Goal: Transaction & Acquisition: Book appointment/travel/reservation

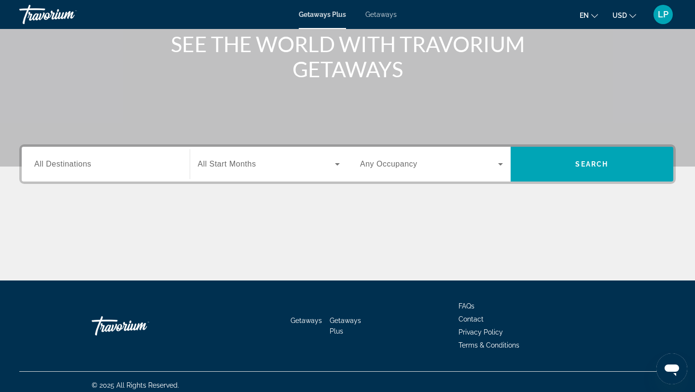
click at [134, 173] on div "Search widget" at bounding box center [105, 163] width 143 height 27
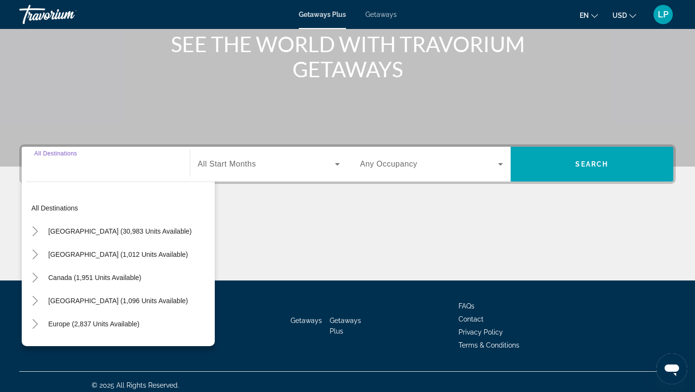
scroll to position [130, 0]
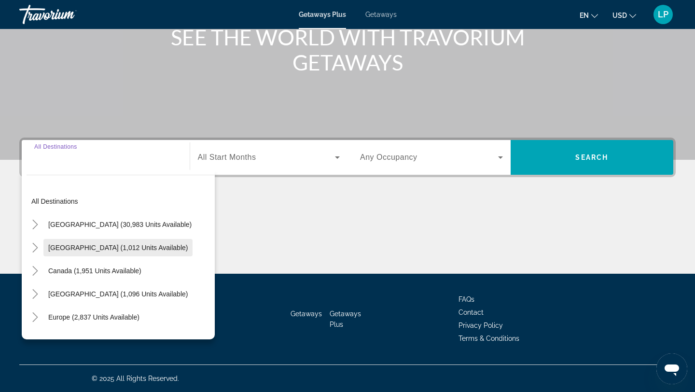
click at [109, 242] on span "Search widget" at bounding box center [117, 247] width 149 height 23
type input "**********"
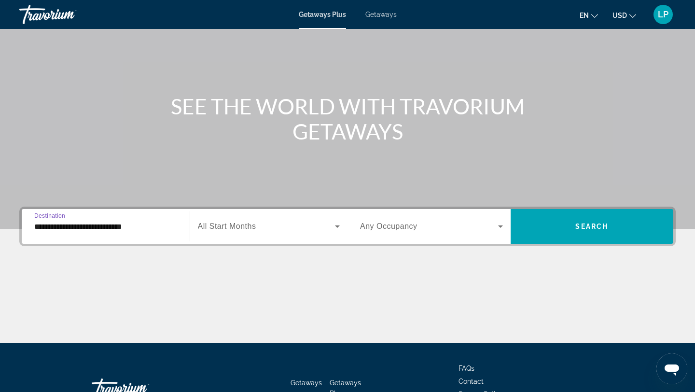
scroll to position [88, 0]
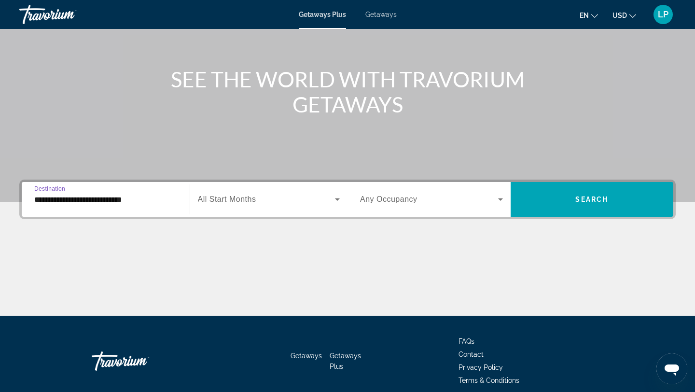
click at [281, 186] on div "Search widget" at bounding box center [269, 199] width 142 height 27
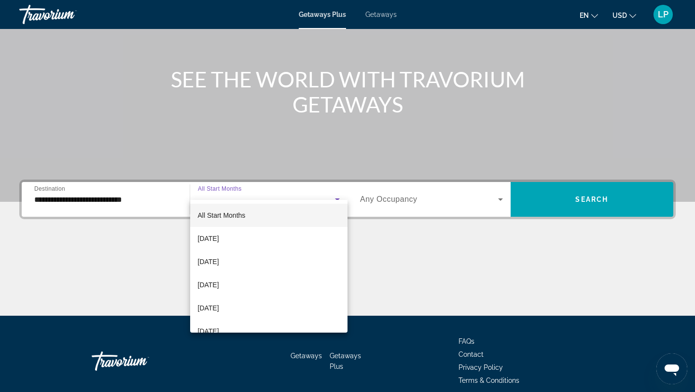
scroll to position [130, 0]
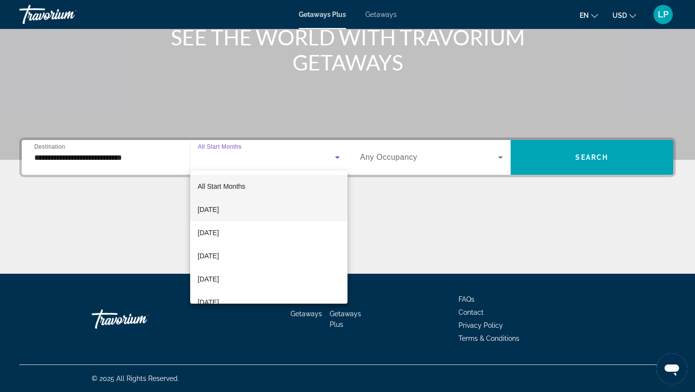
click at [274, 203] on mat-option "[DATE]" at bounding box center [269, 209] width 158 height 23
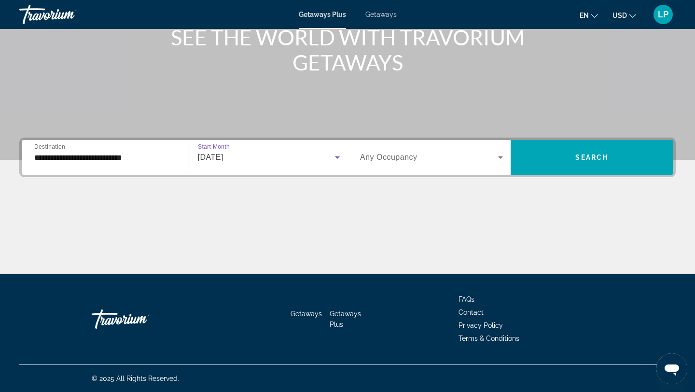
click at [398, 162] on span "Search widget" at bounding box center [429, 157] width 138 height 12
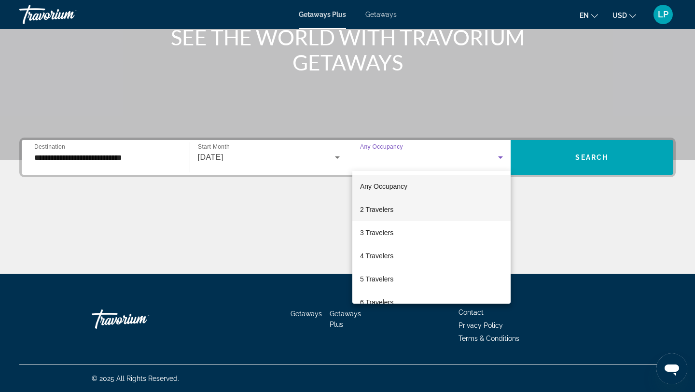
click at [395, 216] on mat-option "2 Travelers" at bounding box center [431, 209] width 158 height 23
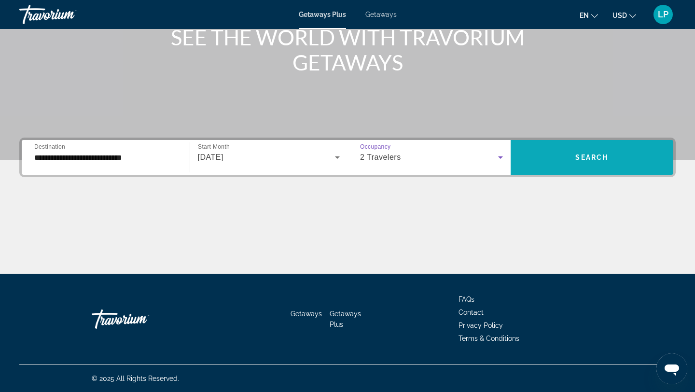
click at [585, 160] on span "Search" at bounding box center [591, 157] width 33 height 8
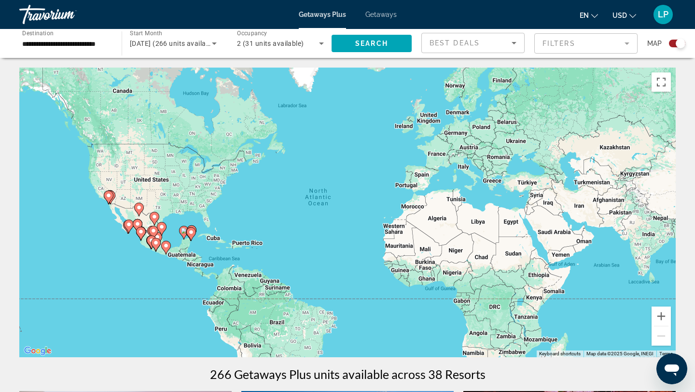
click at [565, 41] on mat-form-field "Filters" at bounding box center [585, 43] width 103 height 20
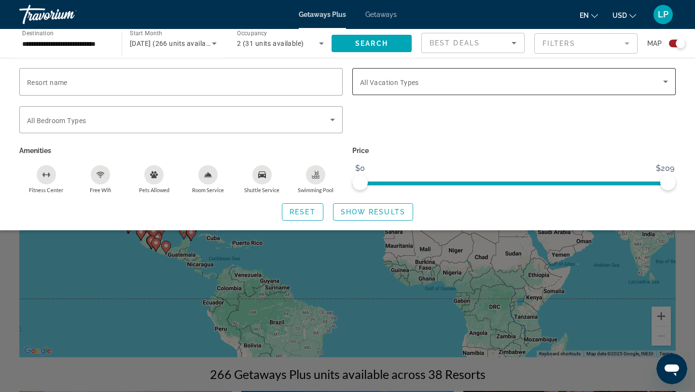
click at [390, 90] on div "Search widget" at bounding box center [514, 81] width 308 height 27
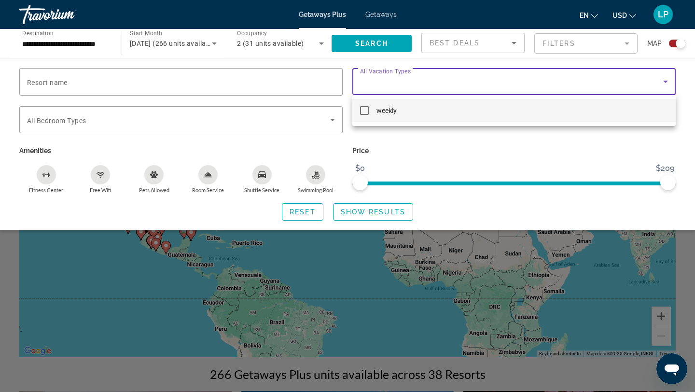
click at [390, 90] on div at bounding box center [347, 196] width 695 height 392
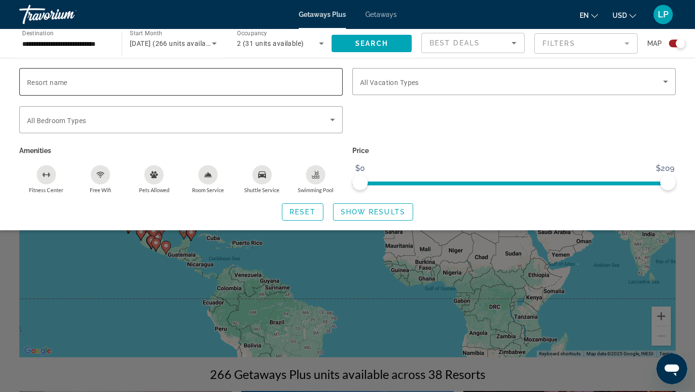
click at [233, 80] on input "Resort name" at bounding box center [181, 82] width 308 height 12
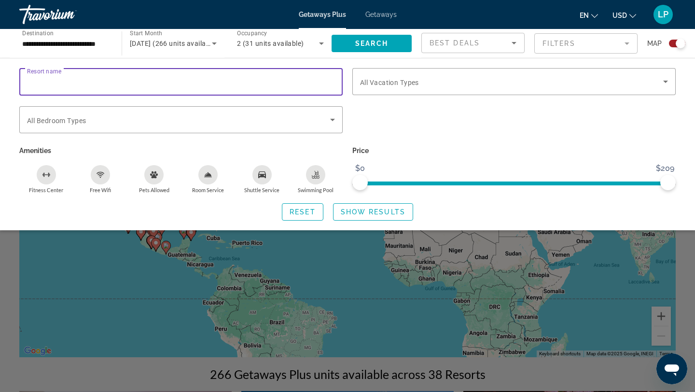
click at [233, 80] on input "Resort name" at bounding box center [181, 82] width 308 height 12
click at [421, 113] on div "Search widget" at bounding box center [513, 125] width 333 height 38
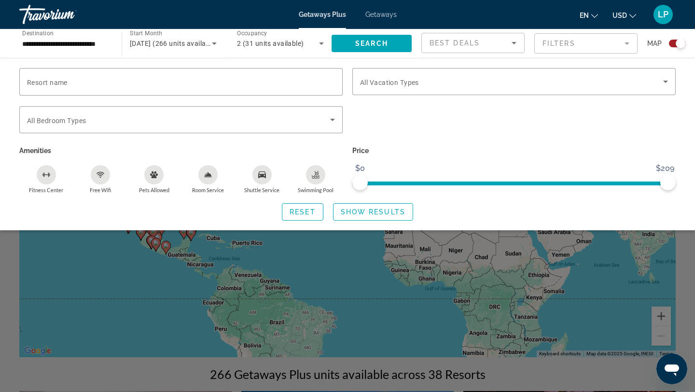
click at [583, 254] on div "Search widget" at bounding box center [347, 268] width 695 height 247
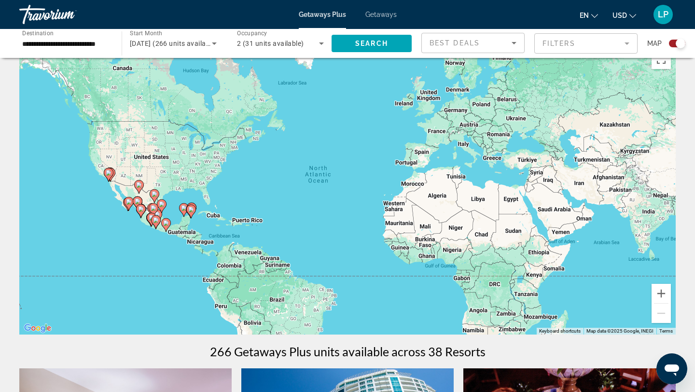
scroll to position [28, 0]
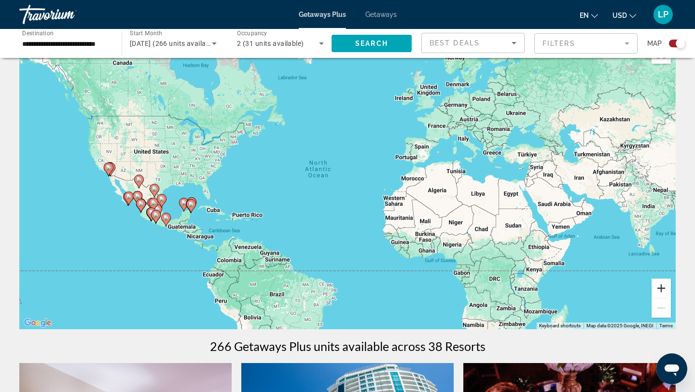
click at [660, 285] on button "Zoom in" at bounding box center [660, 287] width 19 height 19
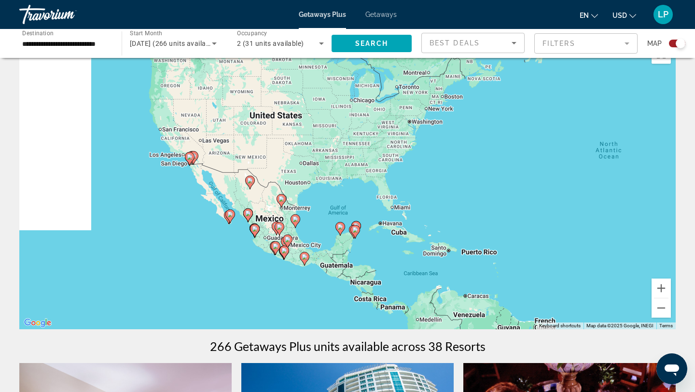
drag, startPoint x: 283, startPoint y: 230, endPoint x: 609, endPoint y: 227, distance: 326.6
click at [609, 227] on div "To activate drag with keyboard, press Alt + Enter. Once in keyboard drag state,…" at bounding box center [347, 184] width 656 height 289
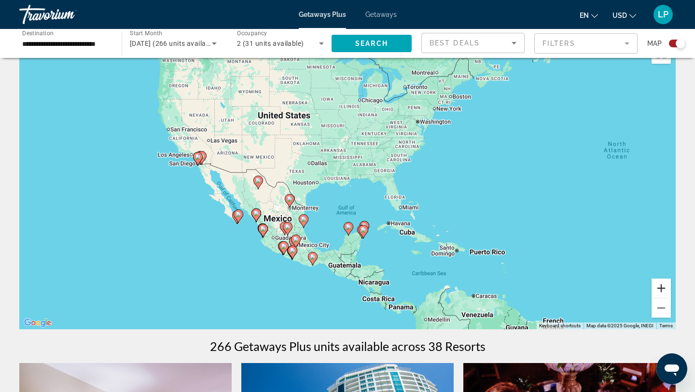
click at [665, 285] on button "Zoom in" at bounding box center [660, 287] width 19 height 19
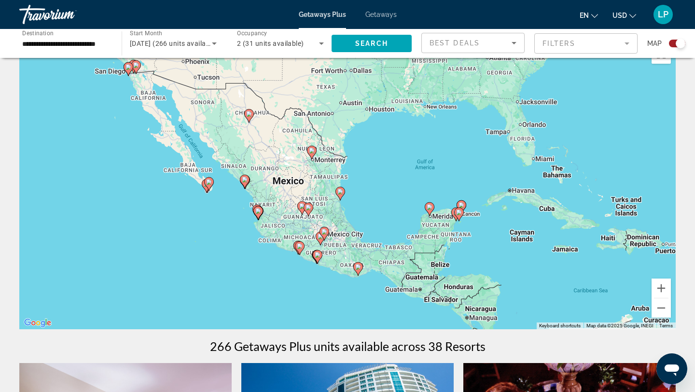
drag, startPoint x: 285, startPoint y: 254, endPoint x: 365, endPoint y: 181, distance: 108.6
click at [365, 181] on div "To activate drag with keyboard, press Alt + Enter. Once in keyboard drag state,…" at bounding box center [347, 184] width 656 height 289
click at [661, 287] on button "Zoom in" at bounding box center [660, 287] width 19 height 19
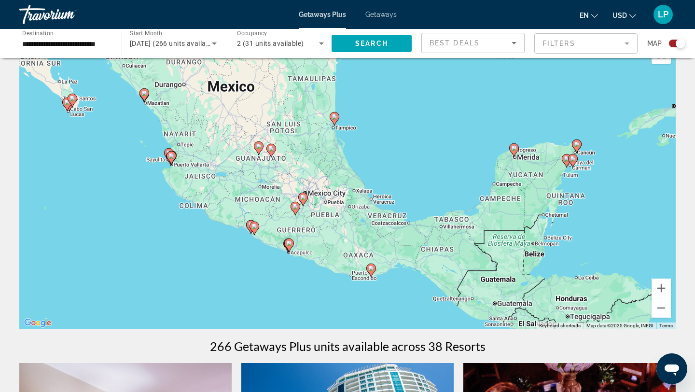
drag, startPoint x: 463, startPoint y: 257, endPoint x: 465, endPoint y: 164, distance: 92.6
click at [465, 164] on div "To activate drag with keyboard, press Alt + Enter. Once in keyboard drag state,…" at bounding box center [347, 184] width 656 height 289
click at [662, 287] on button "Zoom in" at bounding box center [660, 287] width 19 height 19
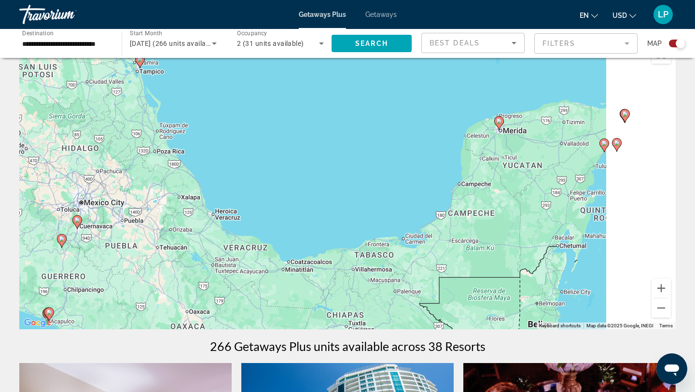
drag, startPoint x: 580, startPoint y: 230, endPoint x: 247, endPoint y: 228, distance: 333.3
click at [246, 228] on div "To activate drag with keyboard, press Alt + Enter. Once in keyboard drag state,…" at bounding box center [347, 184] width 656 height 289
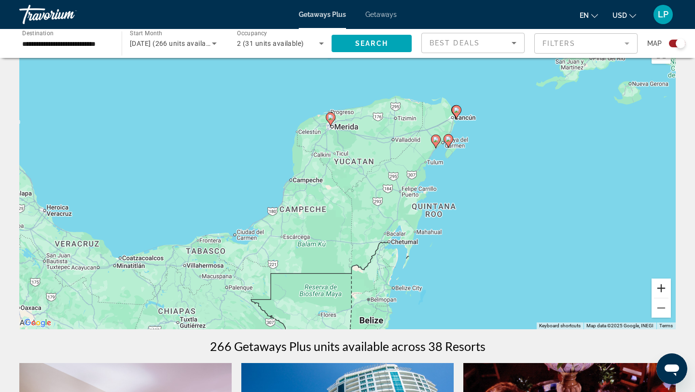
click at [668, 285] on button "Zoom in" at bounding box center [660, 287] width 19 height 19
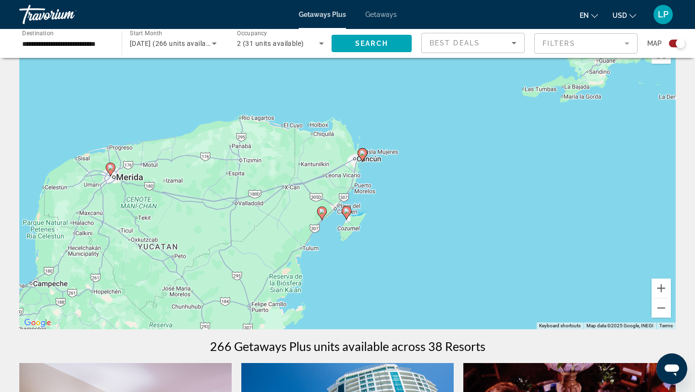
drag, startPoint x: 590, startPoint y: 209, endPoint x: 387, endPoint y: 317, distance: 229.8
click at [387, 317] on div "To activate drag with keyboard, press Alt + Enter. Once in keyboard drag state,…" at bounding box center [347, 184] width 656 height 289
click at [658, 289] on button "Zoom in" at bounding box center [660, 287] width 19 height 19
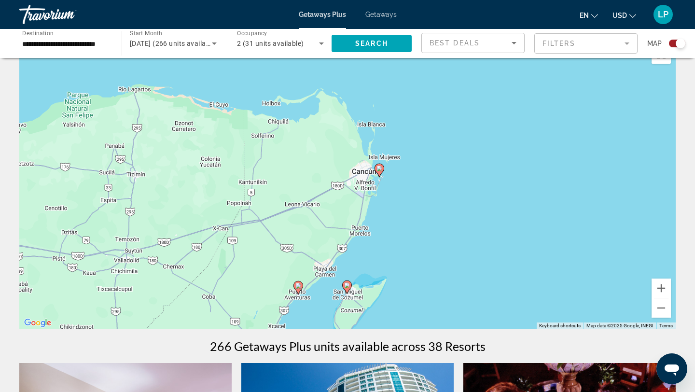
drag, startPoint x: 403, startPoint y: 140, endPoint x: 403, endPoint y: 183, distance: 42.4
click at [403, 182] on div "To activate drag with keyboard, press Alt + Enter. Once in keyboard drag state,…" at bounding box center [347, 184] width 656 height 289
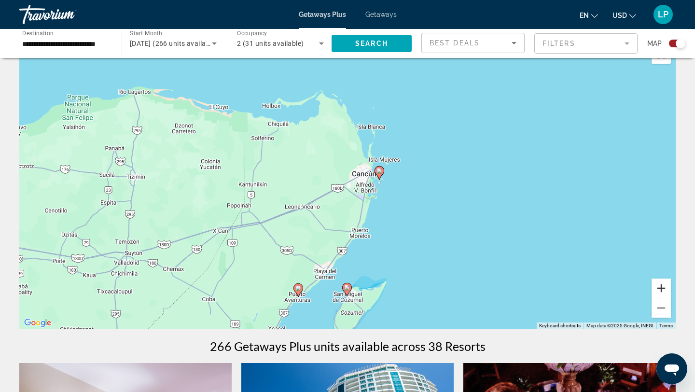
click at [666, 286] on button "Zoom in" at bounding box center [660, 287] width 19 height 19
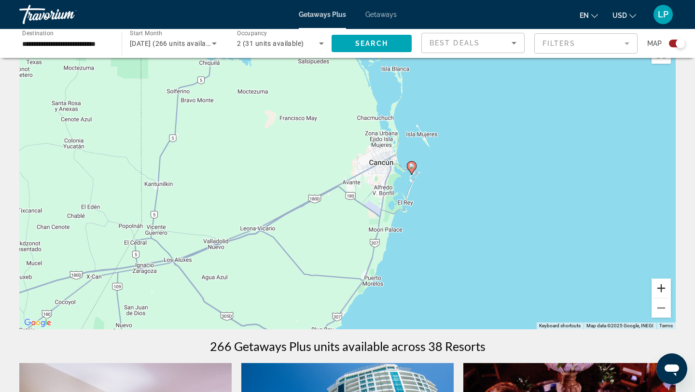
click at [661, 286] on button "Zoom in" at bounding box center [660, 287] width 19 height 19
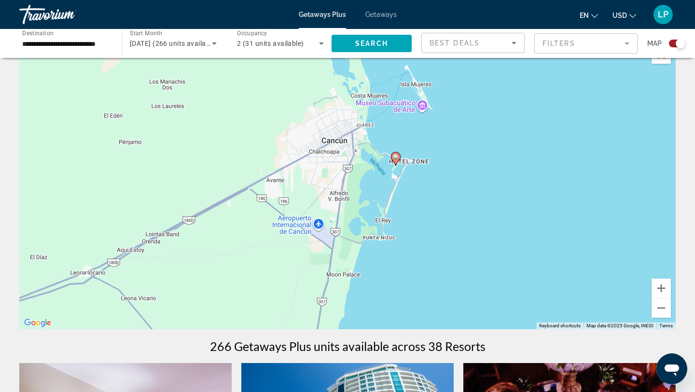
drag, startPoint x: 529, startPoint y: 173, endPoint x: 442, endPoint y: 173, distance: 87.3
click at [442, 173] on div "To activate drag with keyboard, press Alt + Enter. Once in keyboard drag state,…" at bounding box center [347, 184] width 656 height 289
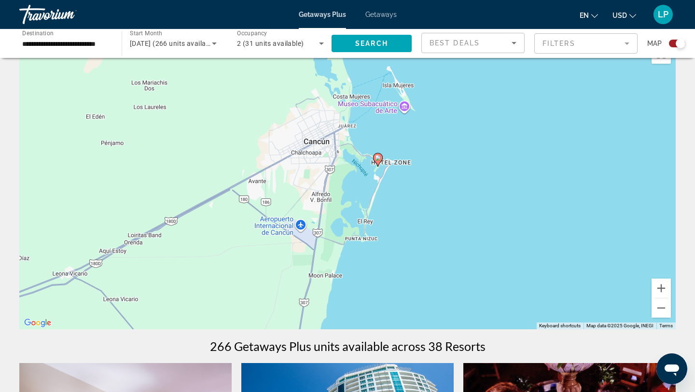
click at [375, 159] on image "Main content" at bounding box center [378, 158] width 6 height 6
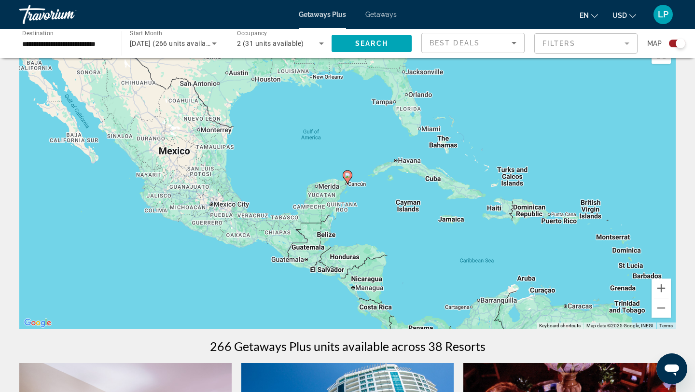
click at [442, 222] on div "To navigate, press the arrow keys. To activate drag with keyboard, press Alt + …" at bounding box center [347, 184] width 656 height 289
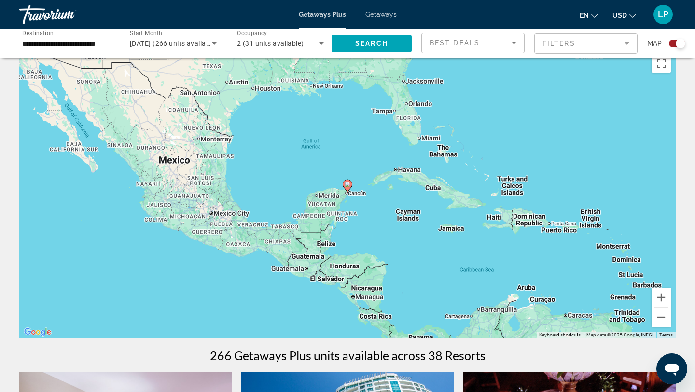
scroll to position [0, 0]
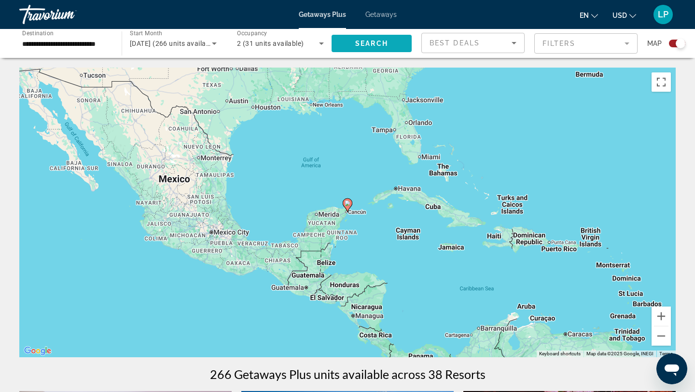
click at [380, 47] on span "Search widget" at bounding box center [371, 43] width 80 height 23
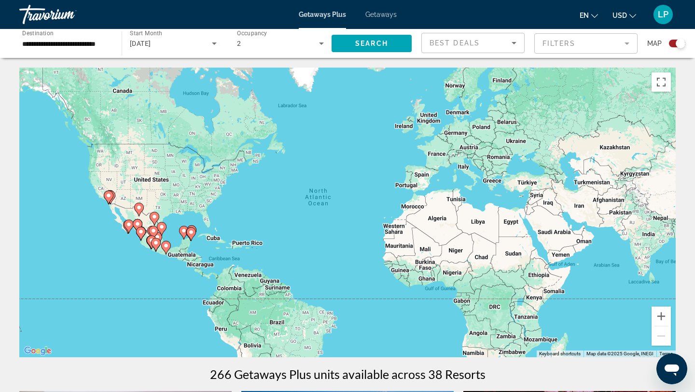
click at [566, 48] on mat-form-field "Filters" at bounding box center [585, 43] width 103 height 20
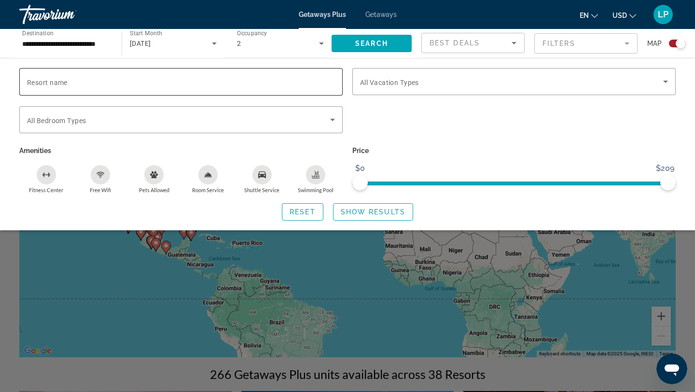
click at [209, 86] on input "Resort name" at bounding box center [181, 82] width 308 height 12
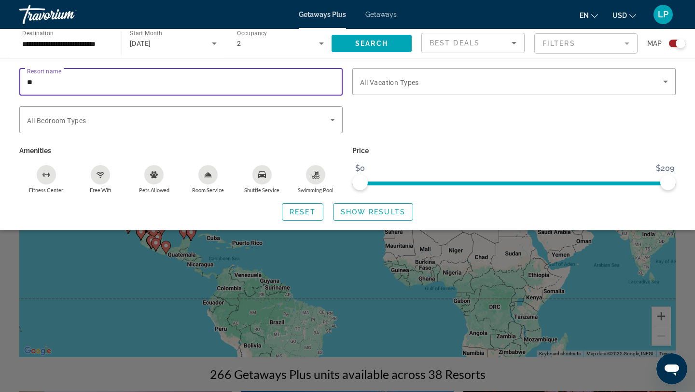
type input "*"
click at [280, 121] on span "Search widget" at bounding box center [178, 120] width 303 height 12
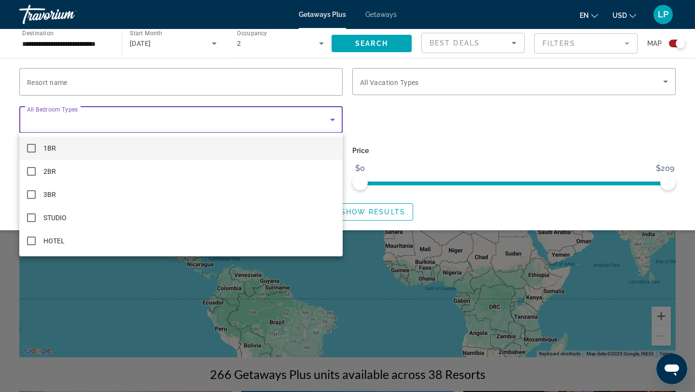
click at [266, 141] on mat-option "1BR" at bounding box center [180, 148] width 323 height 23
click at [398, 146] on div at bounding box center [347, 196] width 695 height 392
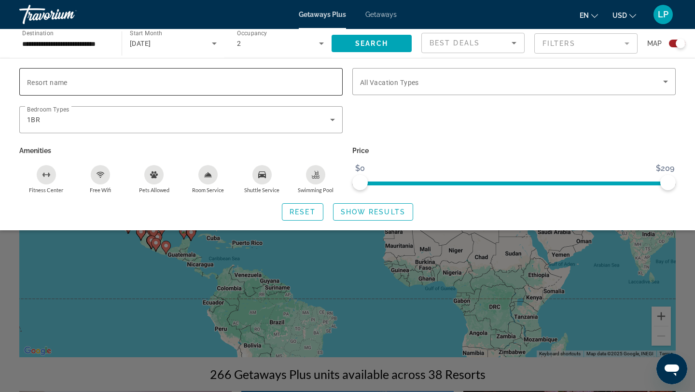
click at [208, 80] on input "Resort name" at bounding box center [181, 82] width 308 height 12
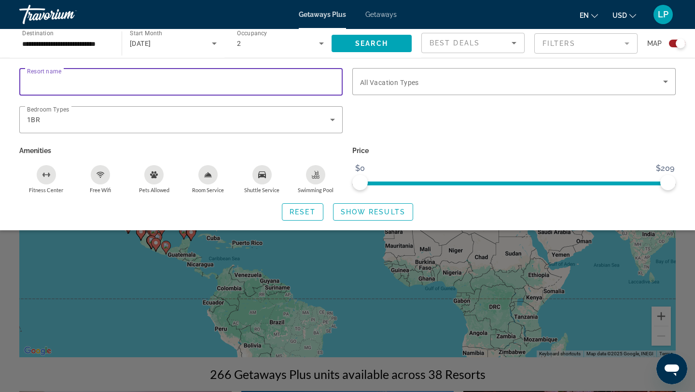
click at [396, 126] on div "Search widget" at bounding box center [513, 125] width 333 height 38
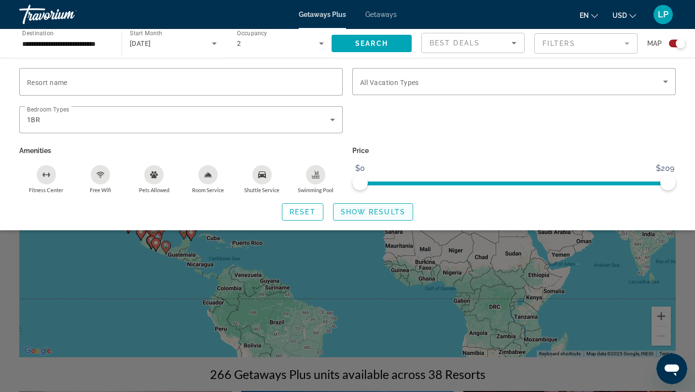
click at [366, 213] on span "Show Results" at bounding box center [373, 212] width 65 height 8
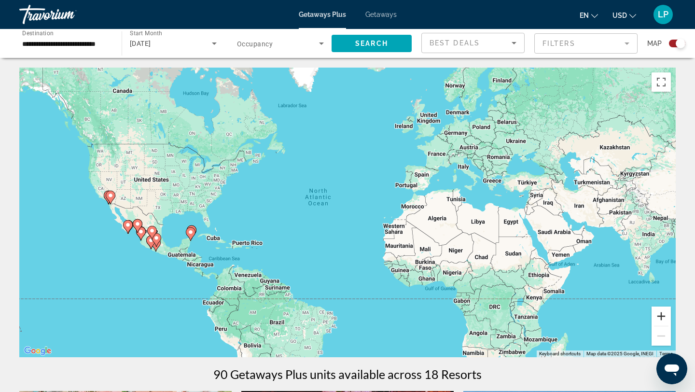
click at [669, 315] on button "Zoom in" at bounding box center [660, 315] width 19 height 19
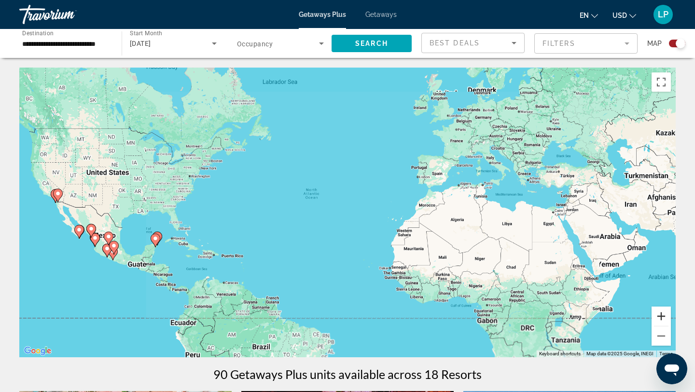
click at [669, 315] on button "Zoom in" at bounding box center [660, 315] width 19 height 19
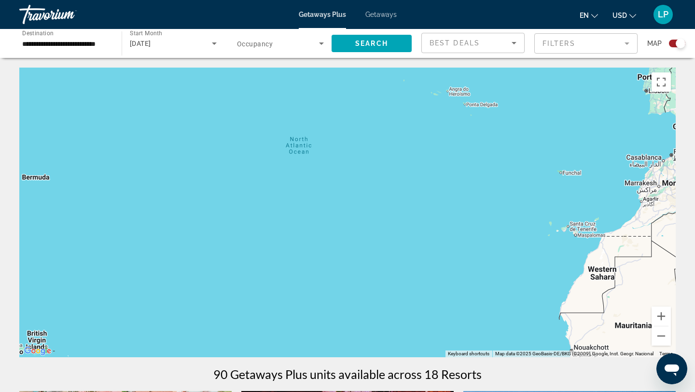
drag, startPoint x: 458, startPoint y: 317, endPoint x: 633, endPoint y: 304, distance: 176.1
click at [630, 304] on div "Main content" at bounding box center [347, 212] width 656 height 289
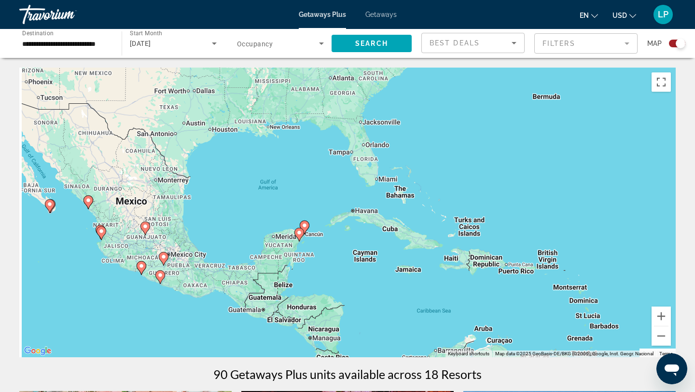
drag, startPoint x: 390, startPoint y: 276, endPoint x: 451, endPoint y: 230, distance: 77.2
click at [451, 230] on div "To activate drag with keyboard, press Alt + Enter. Once in keyboard drag state,…" at bounding box center [347, 212] width 656 height 289
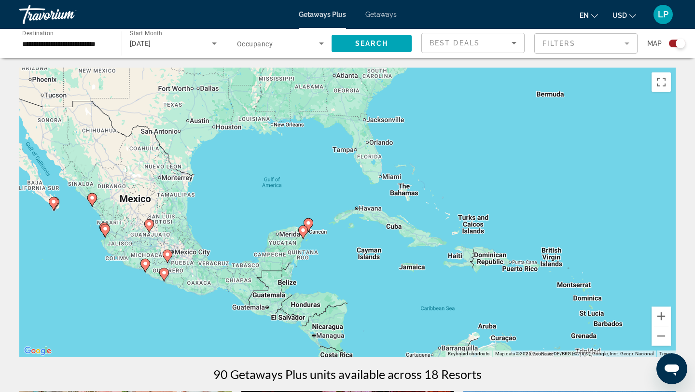
click at [309, 223] on image "Main content" at bounding box center [308, 223] width 6 height 6
type input "**********"
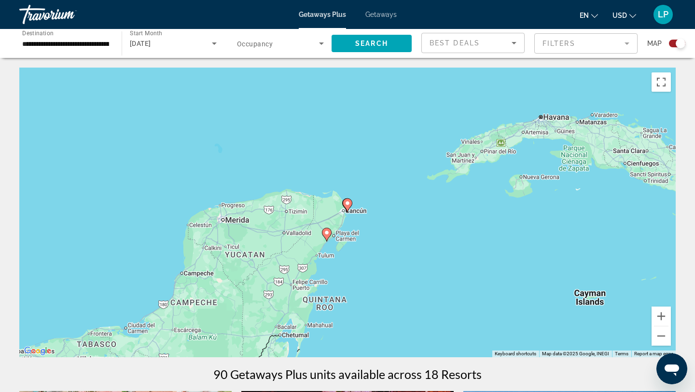
click at [344, 201] on image "Main content" at bounding box center [347, 203] width 6 height 6
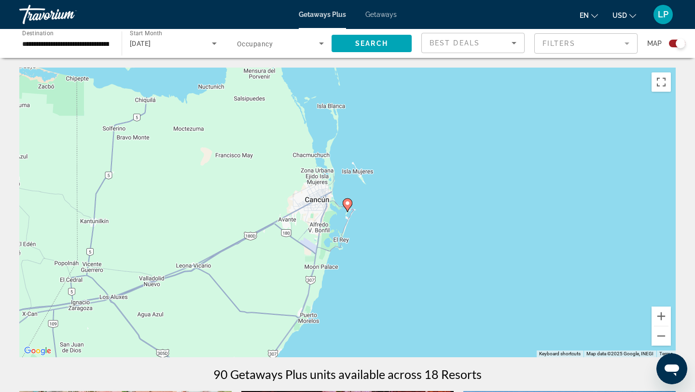
click at [347, 203] on image "Main content" at bounding box center [347, 203] width 6 height 6
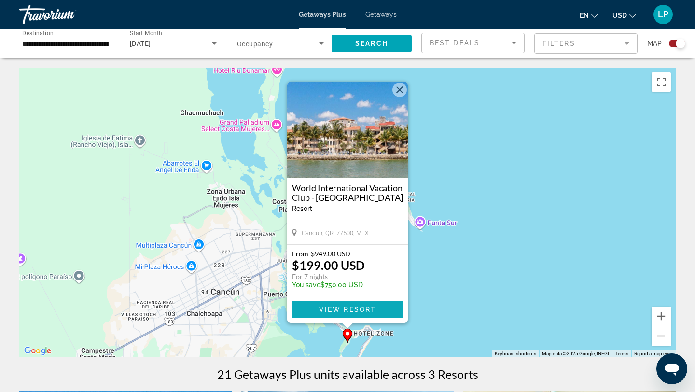
click at [365, 306] on span "View Resort" at bounding box center [347, 309] width 57 height 8
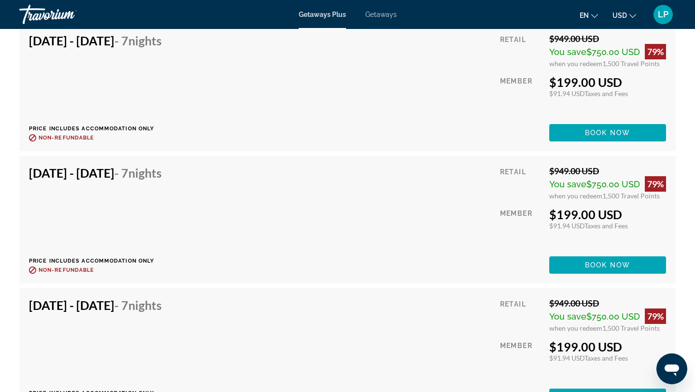
scroll to position [1813, 0]
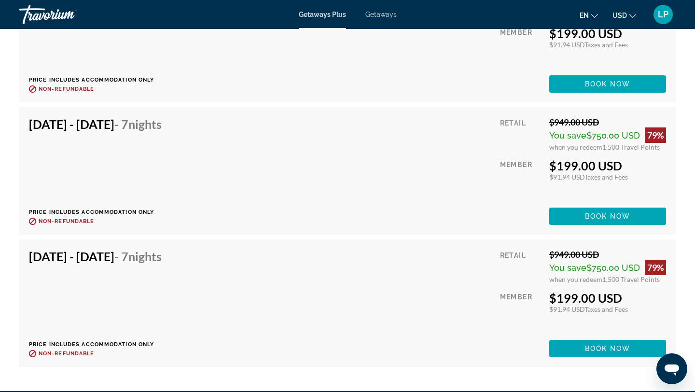
click at [408, 277] on div "[DATE] - [DATE] - 7 Nights Price includes accommodation only Refundable until :…" at bounding box center [347, 303] width 637 height 108
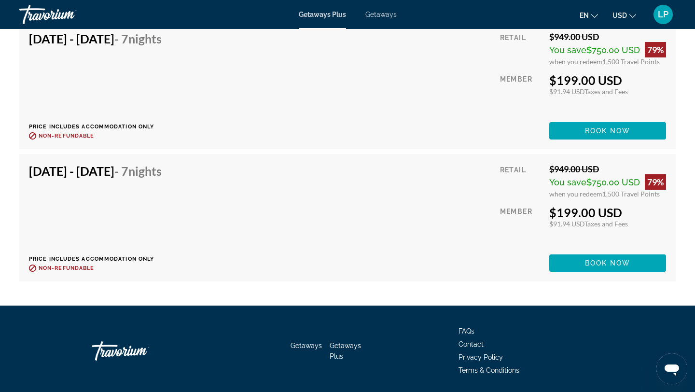
scroll to position [1894, 0]
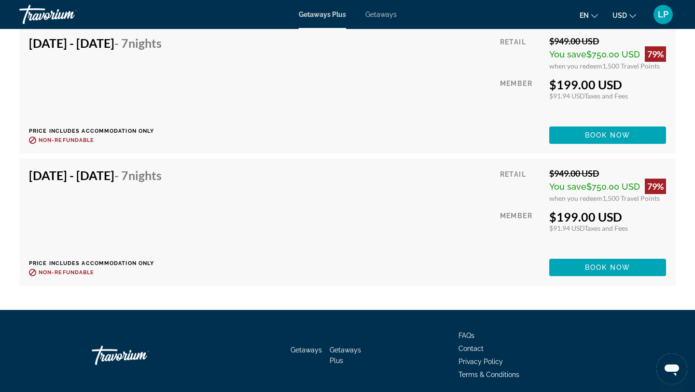
drag, startPoint x: 553, startPoint y: 217, endPoint x: 620, endPoint y: 213, distance: 67.6
click at [620, 214] on div "$199.00 USD" at bounding box center [607, 216] width 117 height 14
click at [646, 221] on div "$199.00 USD" at bounding box center [607, 216] width 117 height 14
drag, startPoint x: 545, startPoint y: 230, endPoint x: 599, endPoint y: 230, distance: 54.0
click at [599, 230] on div "Retail $949.00 USD You save $750.00 USD 79% when you redeem 1,500 Travel Points…" at bounding box center [583, 222] width 166 height 108
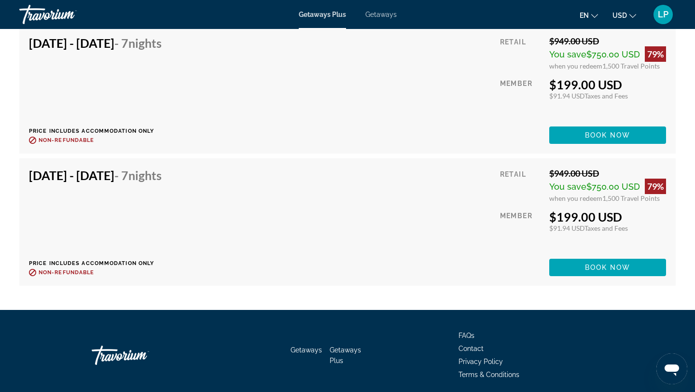
click at [654, 233] on div "Retail $949.00 USD You save $750.00 USD 79% when you redeem 1,500 Travel Points…" at bounding box center [583, 222] width 166 height 108
drag, startPoint x: 540, startPoint y: 176, endPoint x: 603, endPoint y: 172, distance: 63.3
click at [603, 172] on div "Retail $949.00 USD You save $750.00 USD 79% when you redeem 1,500 Travel Points…" at bounding box center [583, 222] width 166 height 108
drag, startPoint x: 541, startPoint y: 192, endPoint x: 623, endPoint y: 192, distance: 82.0
click at [624, 192] on div "Retail $949.00 USD You save $750.00 USD 79% when you redeem 1,500 Travel Points…" at bounding box center [583, 222] width 166 height 108
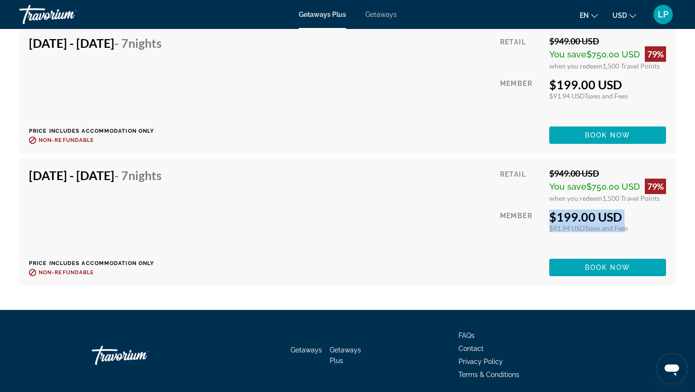
drag, startPoint x: 625, startPoint y: 228, endPoint x: 533, endPoint y: 228, distance: 92.1
click at [533, 228] on div "Retail $949.00 USD You save $750.00 USD 79% when you redeem 1,500 Travel Points…" at bounding box center [583, 222] width 166 height 108
click at [639, 229] on div "$91.94 USD Taxes and Fees" at bounding box center [607, 228] width 117 height 8
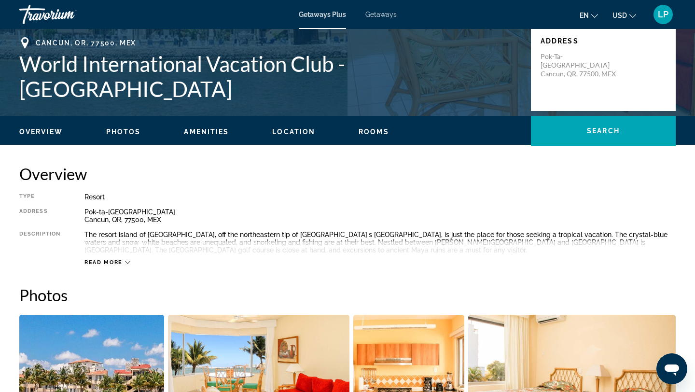
scroll to position [214, 0]
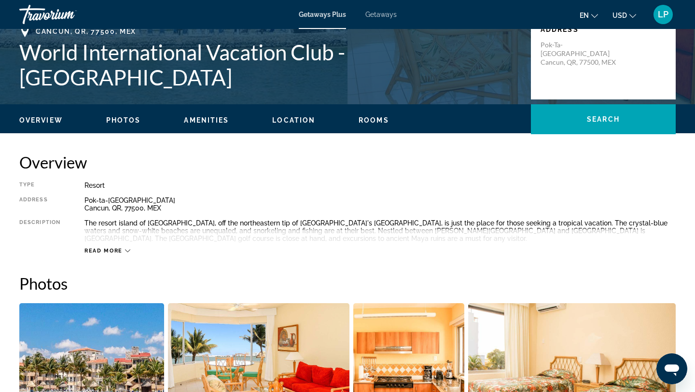
click at [119, 250] on span "Read more" at bounding box center [103, 250] width 38 height 6
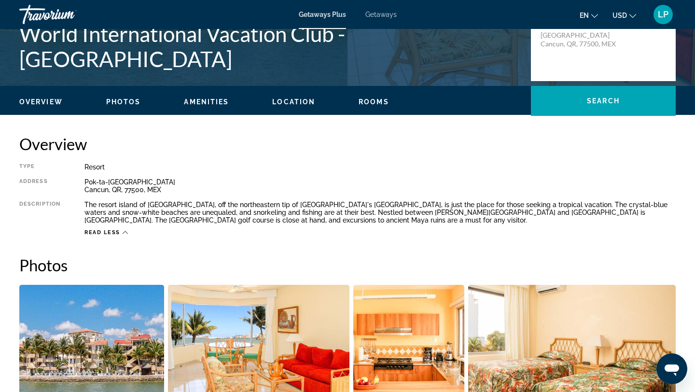
scroll to position [246, 0]
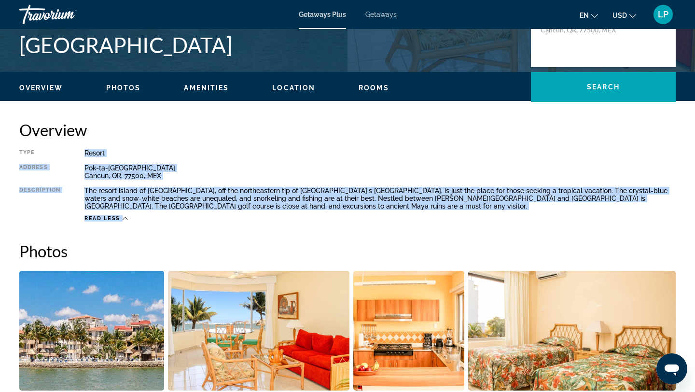
drag, startPoint x: 298, startPoint y: 222, endPoint x: 82, endPoint y: 152, distance: 227.6
copy div "Resort All-Inclusive No All-Inclusive Address [GEOGRAPHIC_DATA] Description The…"
click at [96, 353] on img "Open full-screen image slider" at bounding box center [91, 331] width 145 height 120
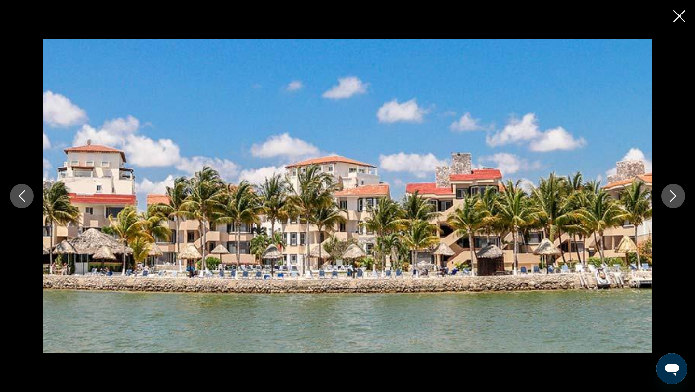
click at [681, 197] on button "Next image" at bounding box center [673, 196] width 24 height 24
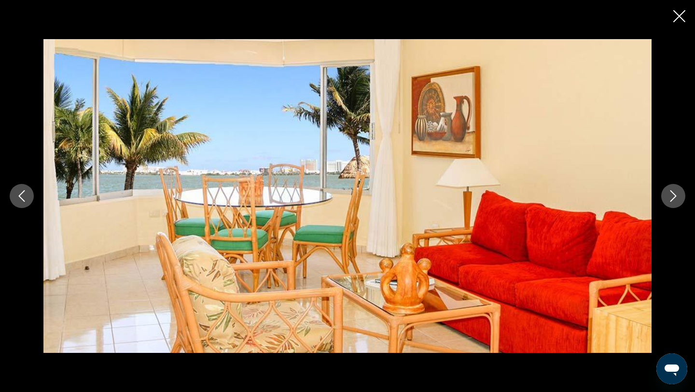
click at [681, 197] on button "Next image" at bounding box center [673, 196] width 24 height 24
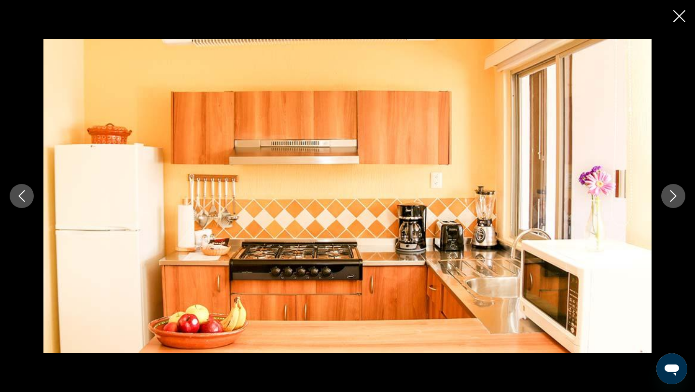
click at [681, 197] on button "Next image" at bounding box center [673, 196] width 24 height 24
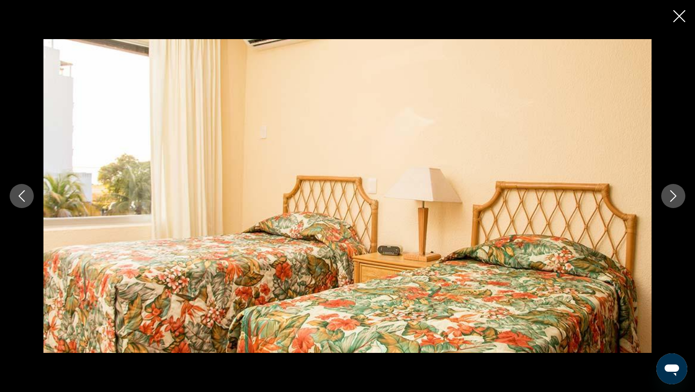
click at [681, 197] on button "Next image" at bounding box center [673, 196] width 24 height 24
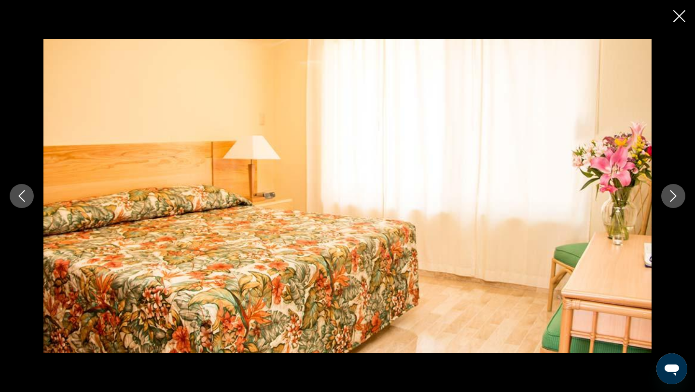
click at [681, 197] on button "Next image" at bounding box center [673, 196] width 24 height 24
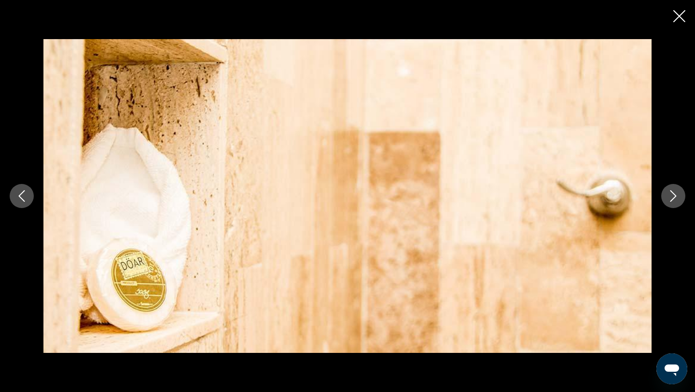
click at [681, 197] on button "Next image" at bounding box center [673, 196] width 24 height 24
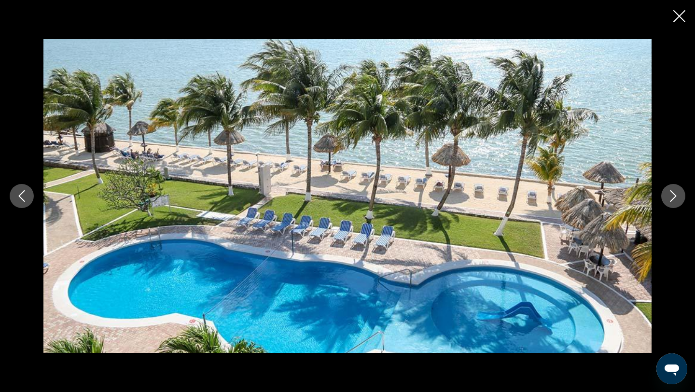
click at [681, 197] on button "Next image" at bounding box center [673, 196] width 24 height 24
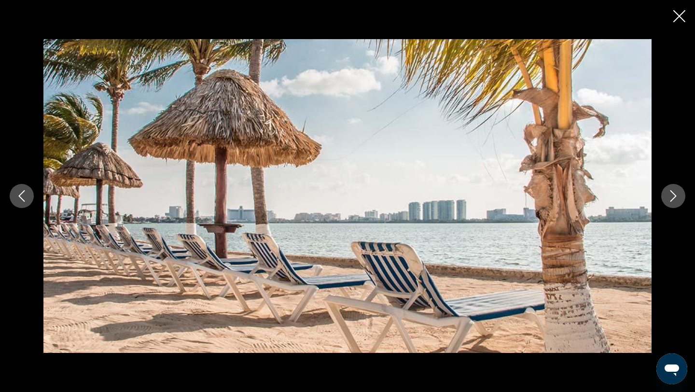
click at [681, 197] on button "Next image" at bounding box center [673, 196] width 24 height 24
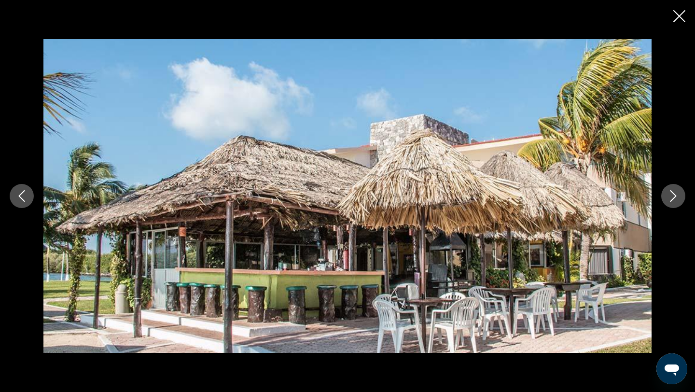
click at [681, 197] on button "Next image" at bounding box center [673, 196] width 24 height 24
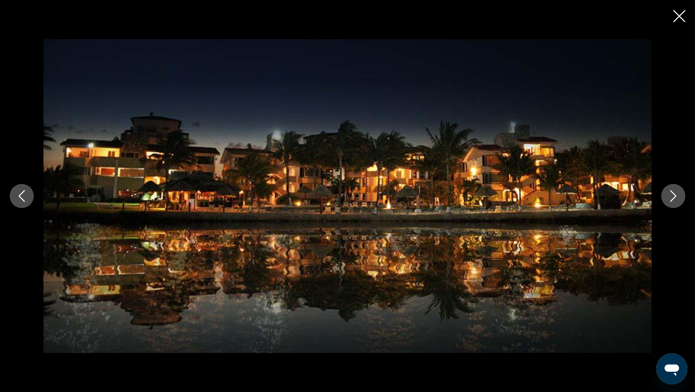
click at [681, 197] on button "Next image" at bounding box center [673, 196] width 24 height 24
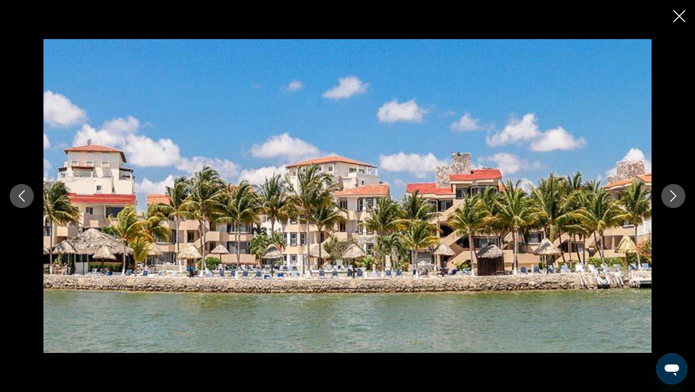
click at [681, 197] on button "Next image" at bounding box center [673, 196] width 24 height 24
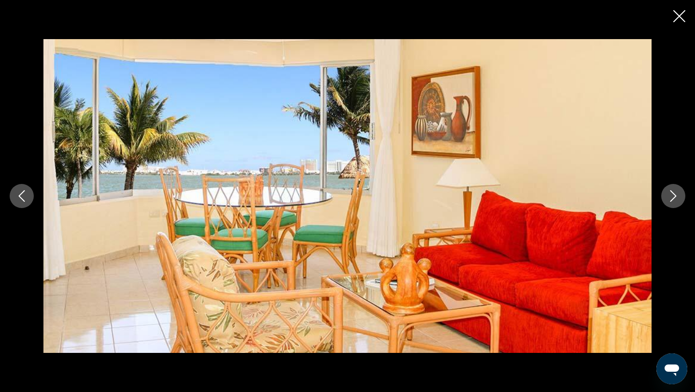
click at [681, 197] on button "Next image" at bounding box center [673, 196] width 24 height 24
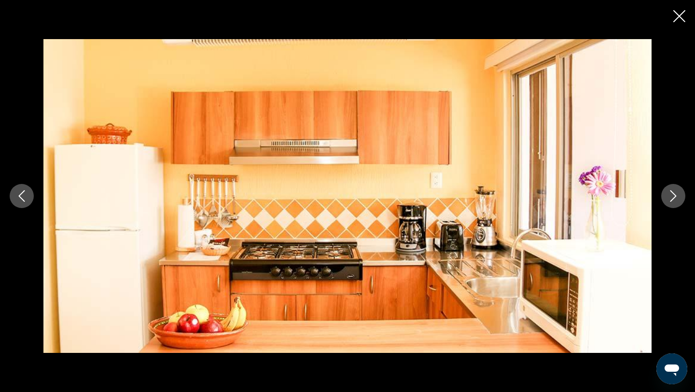
click at [681, 197] on button "Next image" at bounding box center [673, 196] width 24 height 24
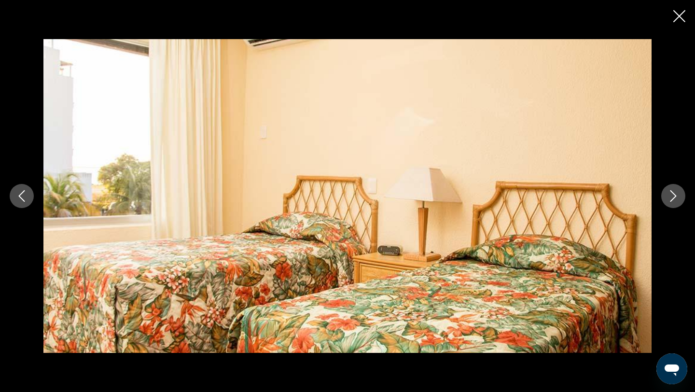
click at [681, 197] on button "Next image" at bounding box center [673, 196] width 24 height 24
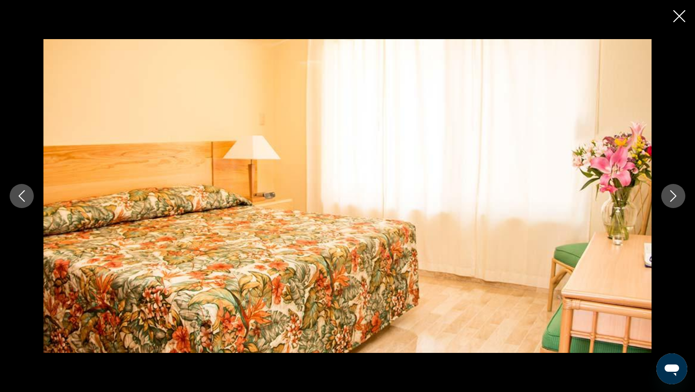
click at [681, 197] on button "Next image" at bounding box center [673, 196] width 24 height 24
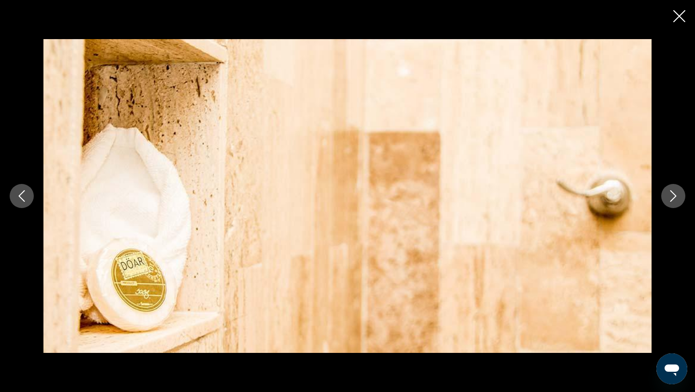
click at [681, 197] on button "Next image" at bounding box center [673, 196] width 24 height 24
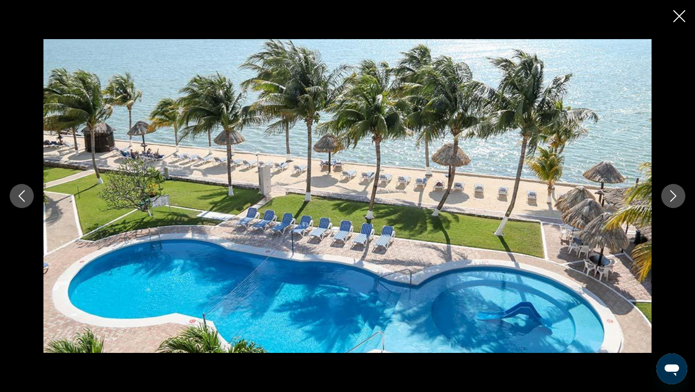
click at [681, 197] on button "Next image" at bounding box center [673, 196] width 24 height 24
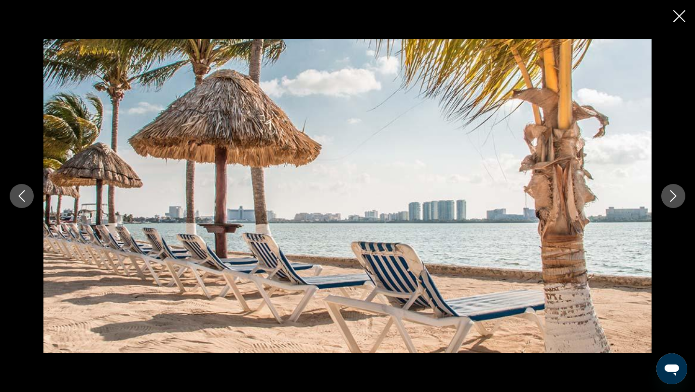
click at [681, 197] on button "Next image" at bounding box center [673, 196] width 24 height 24
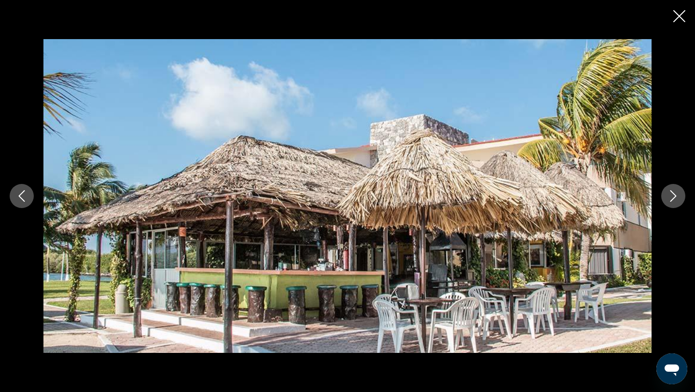
click at [684, 23] on button "Close slideshow" at bounding box center [679, 17] width 12 height 15
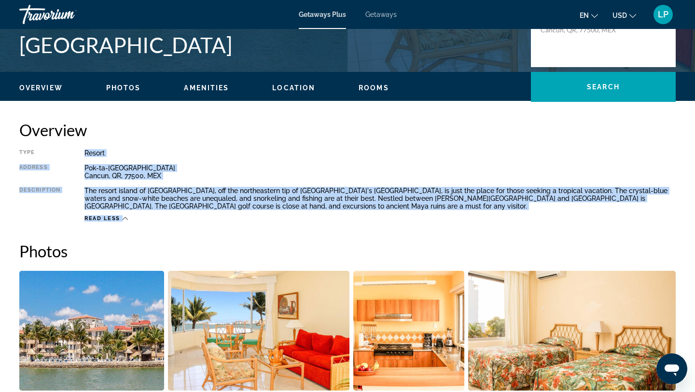
click at [450, 144] on div "Overview Type Resort All-Inclusive No All-Inclusive Address [GEOGRAPHIC_DATA] D…" at bounding box center [347, 171] width 656 height 102
